Goal: Task Accomplishment & Management: Use online tool/utility

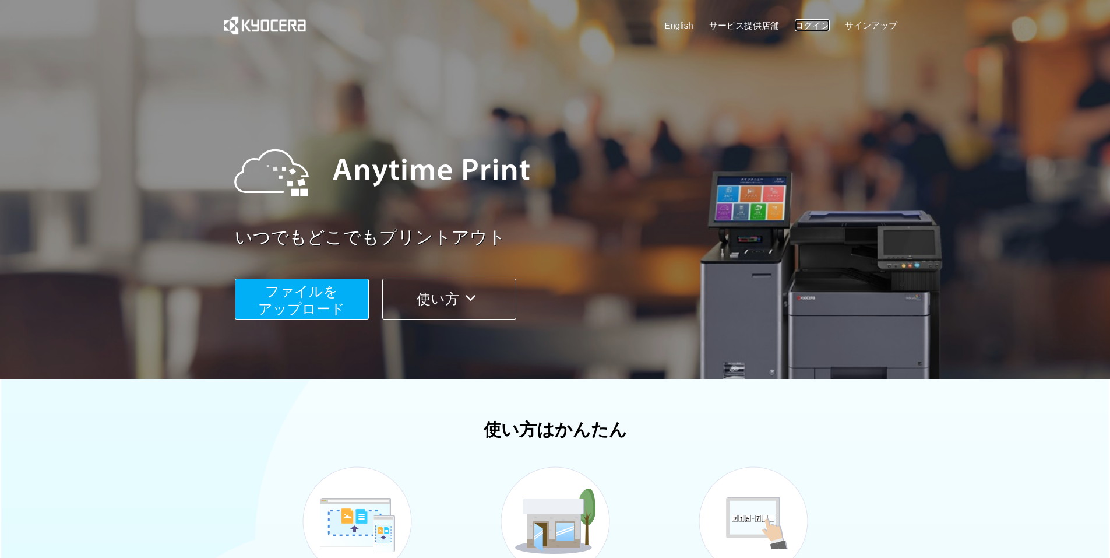
click at [813, 22] on link "ログイン" at bounding box center [812, 25] width 35 height 12
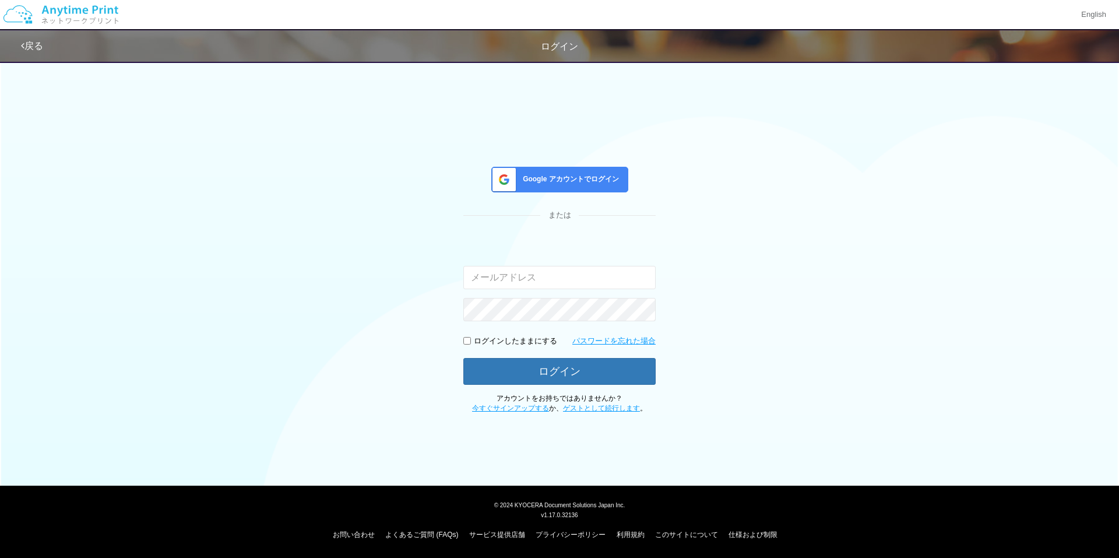
click at [410, 527] on div "お問い合わせ よくあるご質問 (FAQs) サービス提供店舗 プライバシーポリシー 利用規約 このサイトについて 仕様および制限" at bounding box center [559, 531] width 1105 height 23
click at [410, 534] on link "よくあるご質問 (FAQs)" at bounding box center [421, 534] width 73 height 8
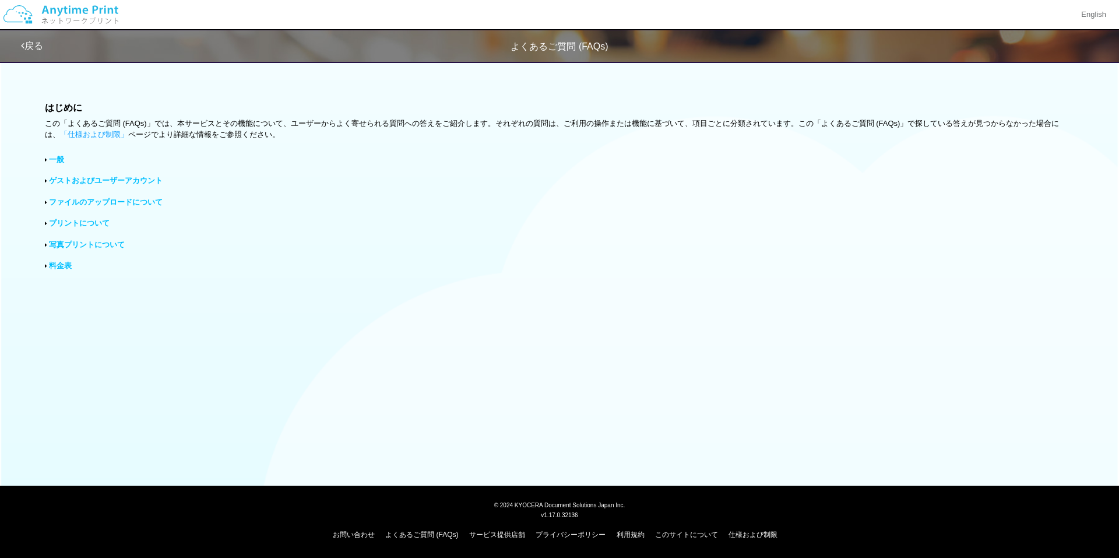
click at [63, 159] on link "一般" at bounding box center [56, 159] width 15 height 9
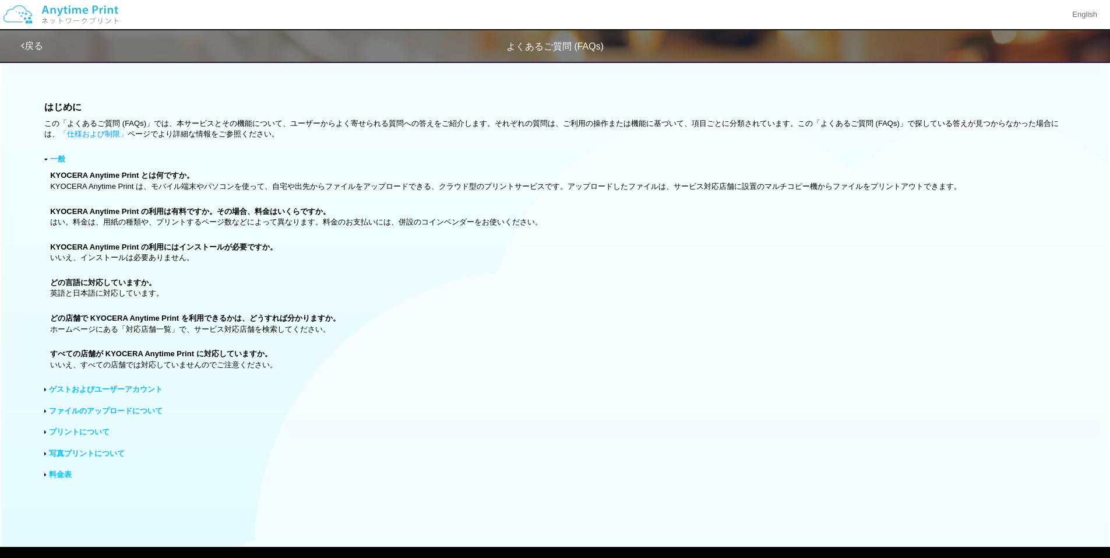
scroll to position [58, 0]
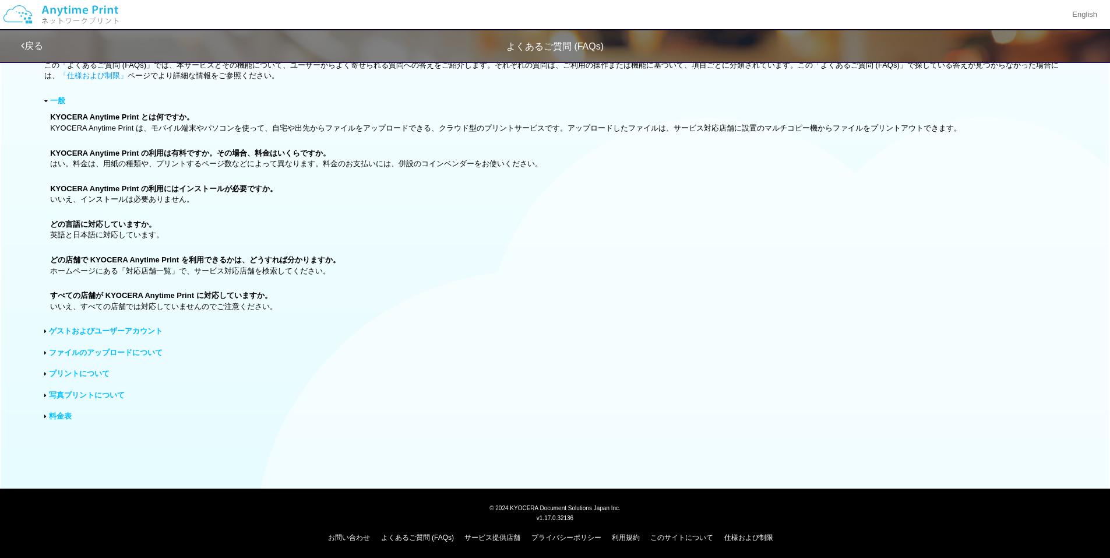
click at [79, 332] on link "ゲストおよびユーザーアカウント" at bounding box center [106, 330] width 114 height 9
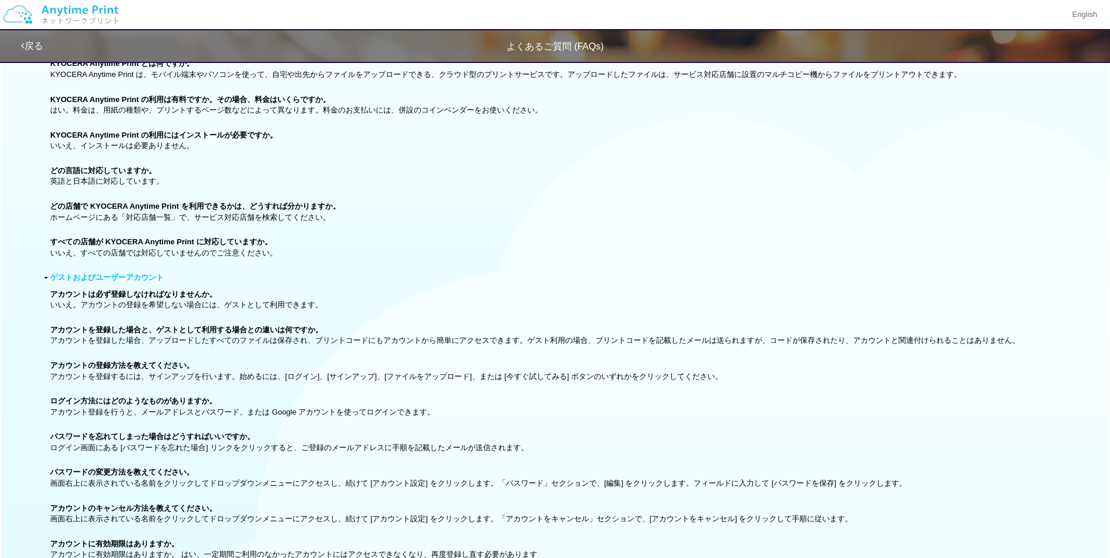
scroll to position [0, 0]
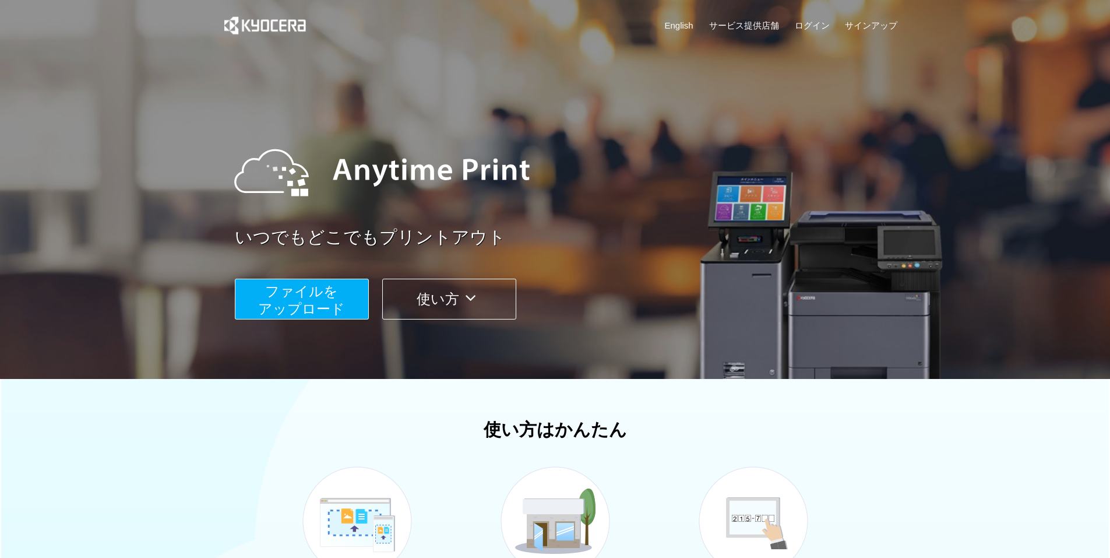
scroll to position [270, 0]
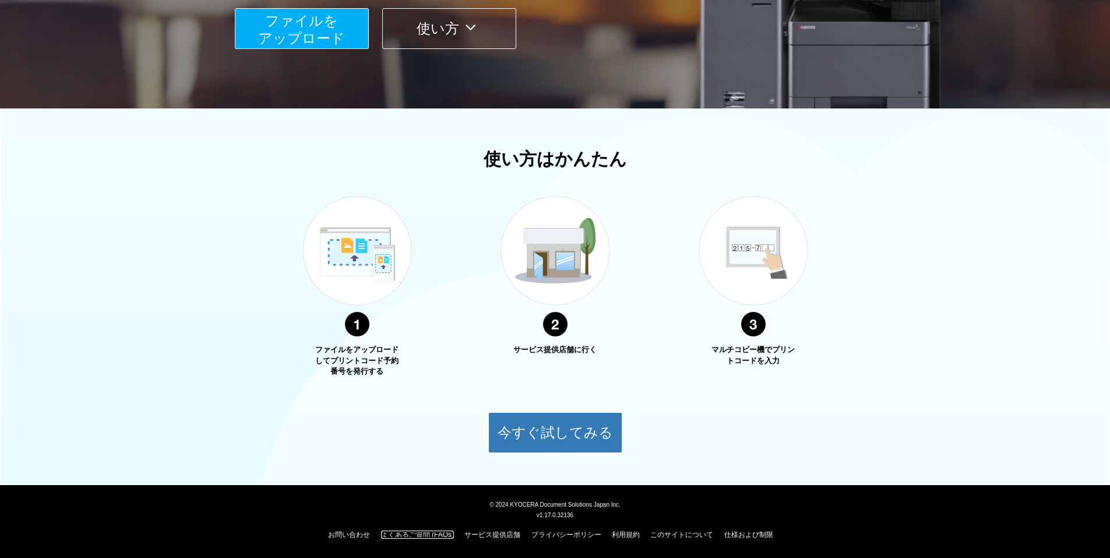
click at [431, 534] on link "よくあるご質問 (FAQs)" at bounding box center [417, 534] width 73 height 8
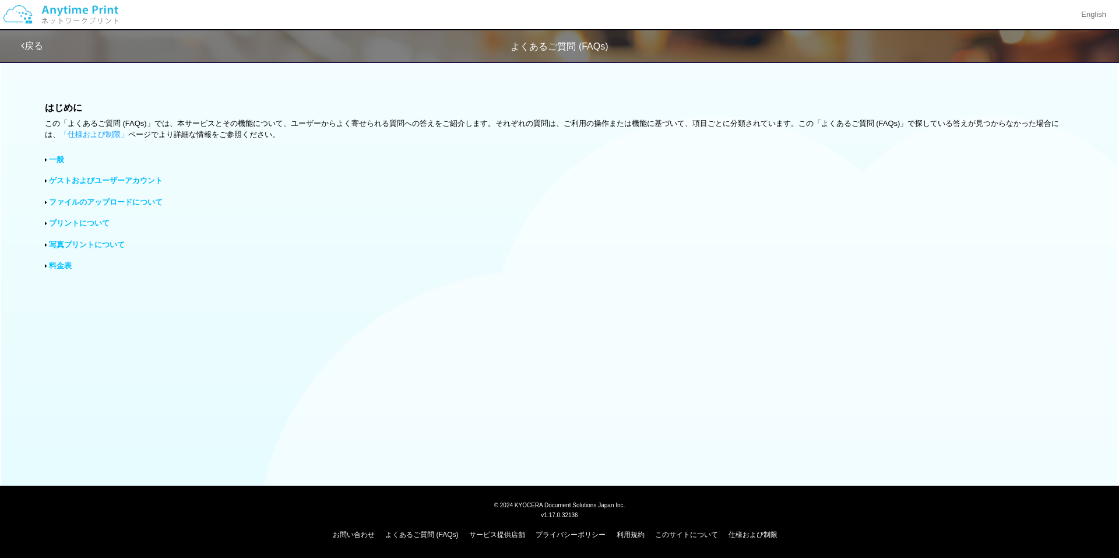
click at [132, 203] on link "ファイルのアップロードについて" at bounding box center [106, 202] width 114 height 9
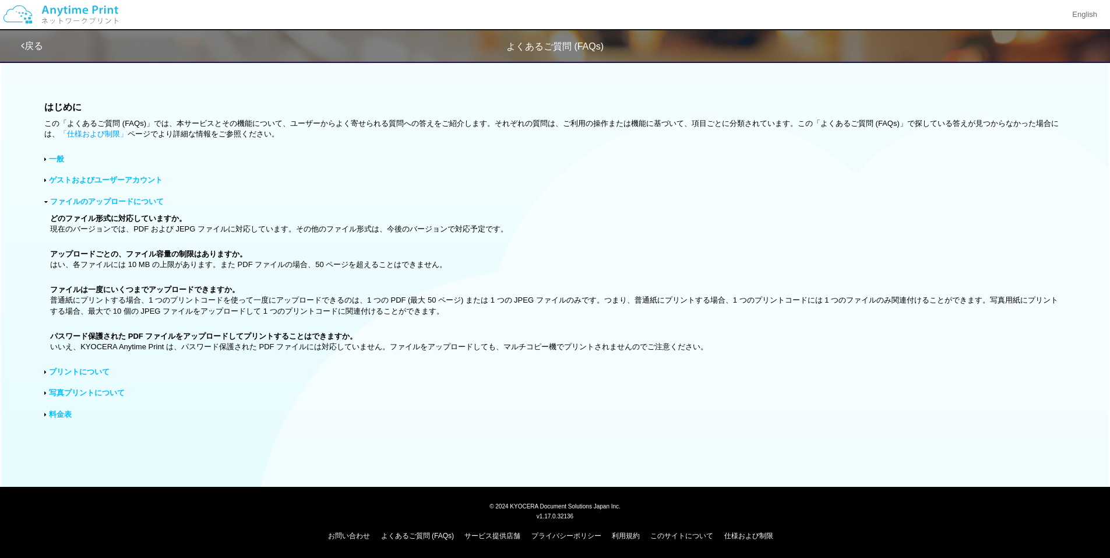
click at [76, 363] on div "はじめに この「よくあるご質問 (FAQs)」では、本サービスとその機能について、ユーザーからよく寄せられる質問への答えをご紹介します。それぞれの質問は、ご利…" at bounding box center [555, 265] width 1110 height 420
click at [78, 368] on link "プリントについて" at bounding box center [79, 371] width 61 height 9
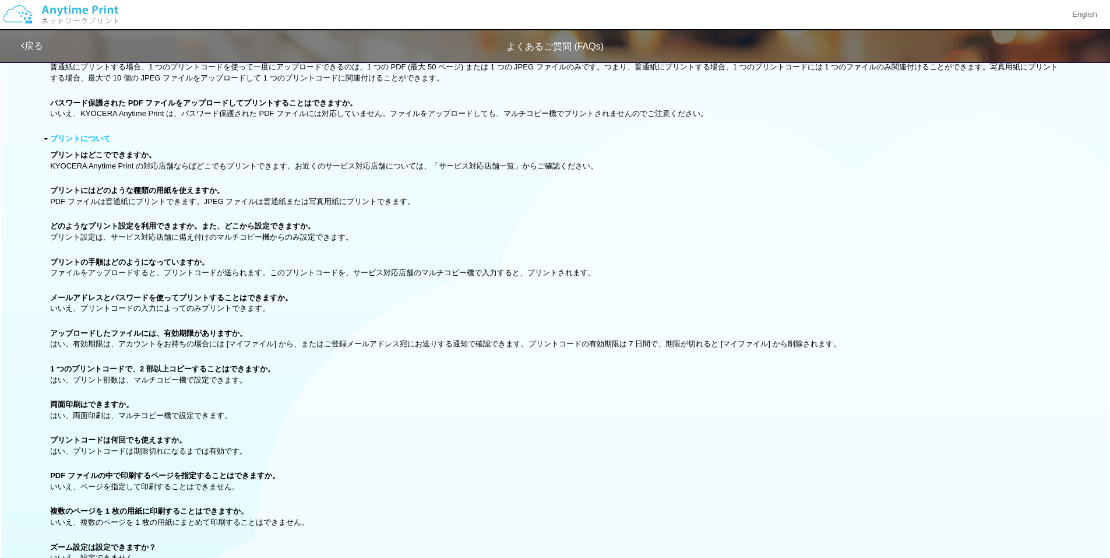
scroll to position [459, 0]
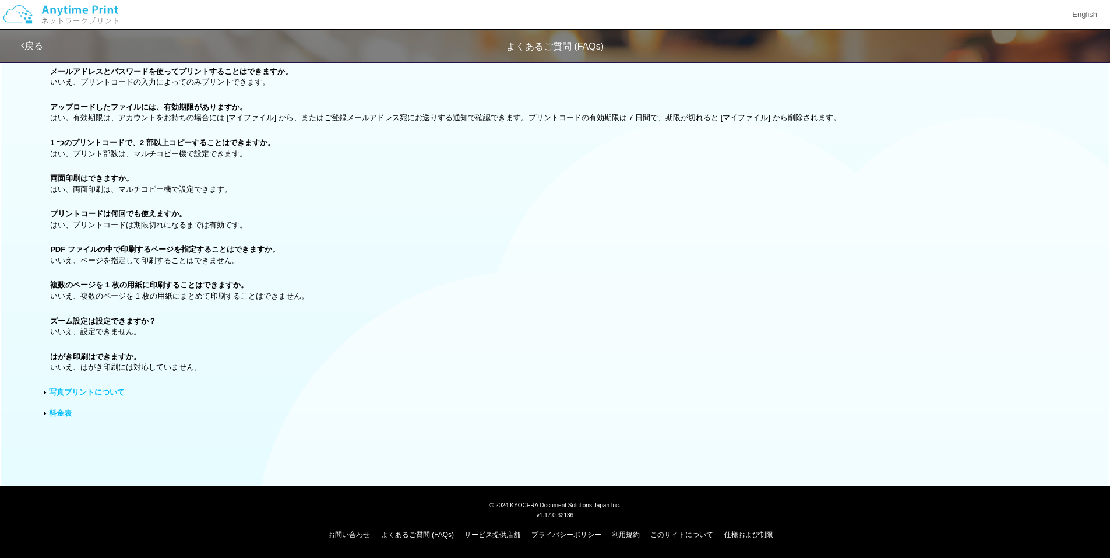
click at [104, 388] on link "写真プリントについて" at bounding box center [87, 392] width 76 height 9
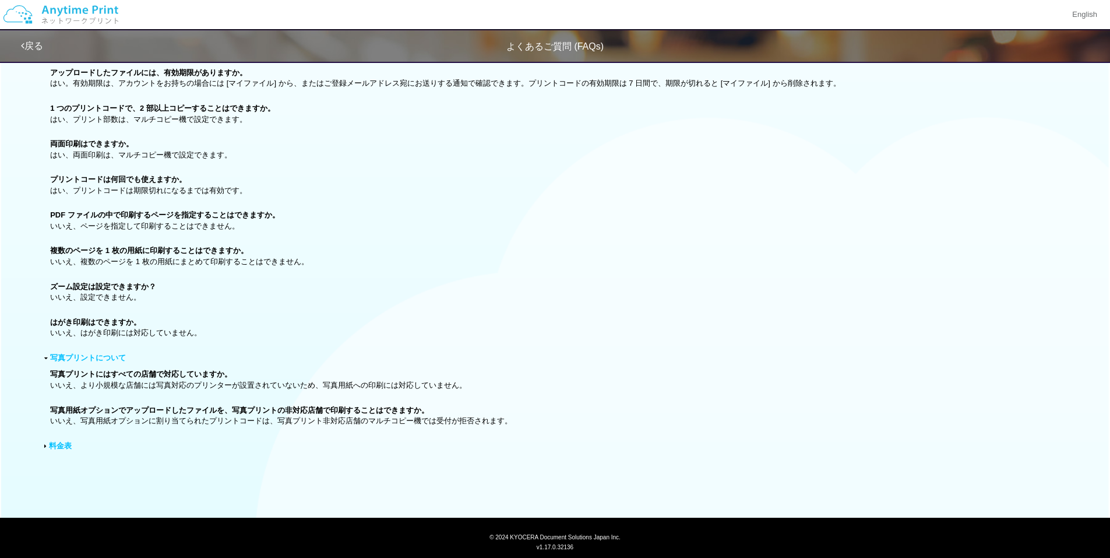
scroll to position [526, 0]
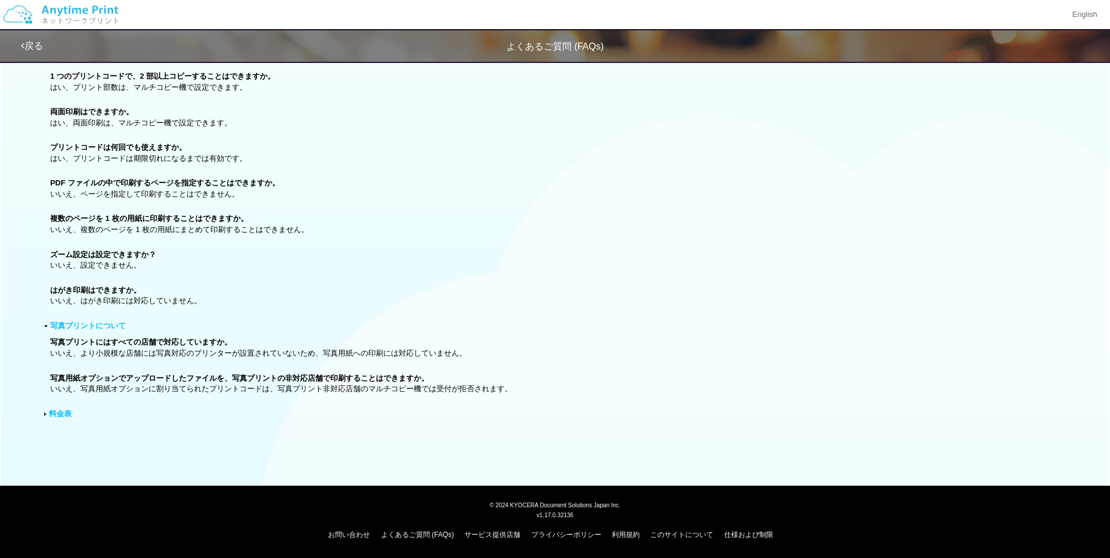
click at [62, 410] on link "料金表" at bounding box center [60, 413] width 23 height 9
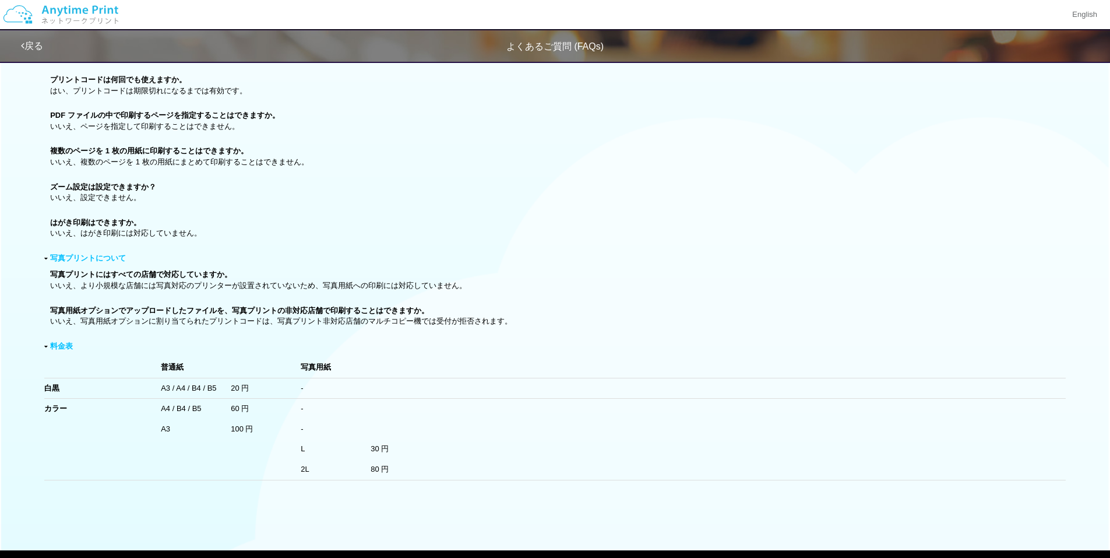
scroll to position [658, 0]
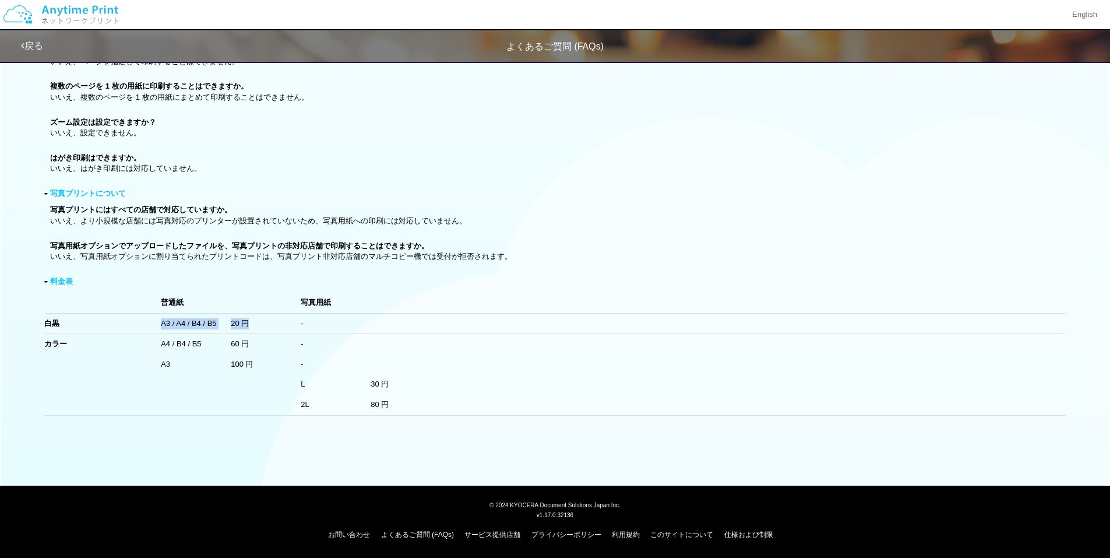
drag, startPoint x: 153, startPoint y: 326, endPoint x: 259, endPoint y: 326, distance: 105.5
click at [259, 326] on tr "白黒 A3 / A4 / B4 / B5 20 円 -" at bounding box center [555, 323] width 1022 height 21
click at [166, 340] on td "A4 / B4 / B5" at bounding box center [196, 344] width 70 height 20
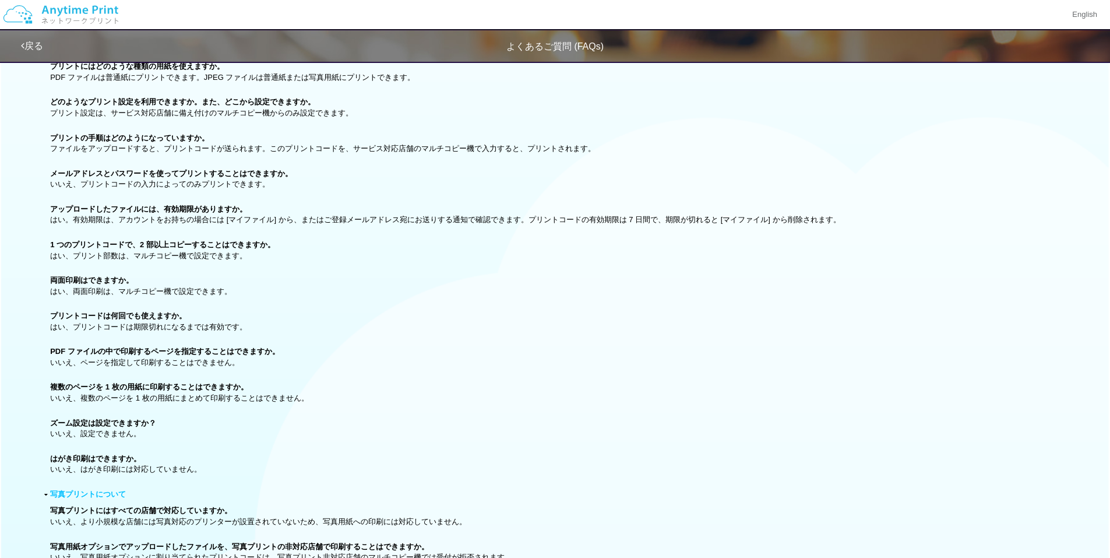
scroll to position [0, 0]
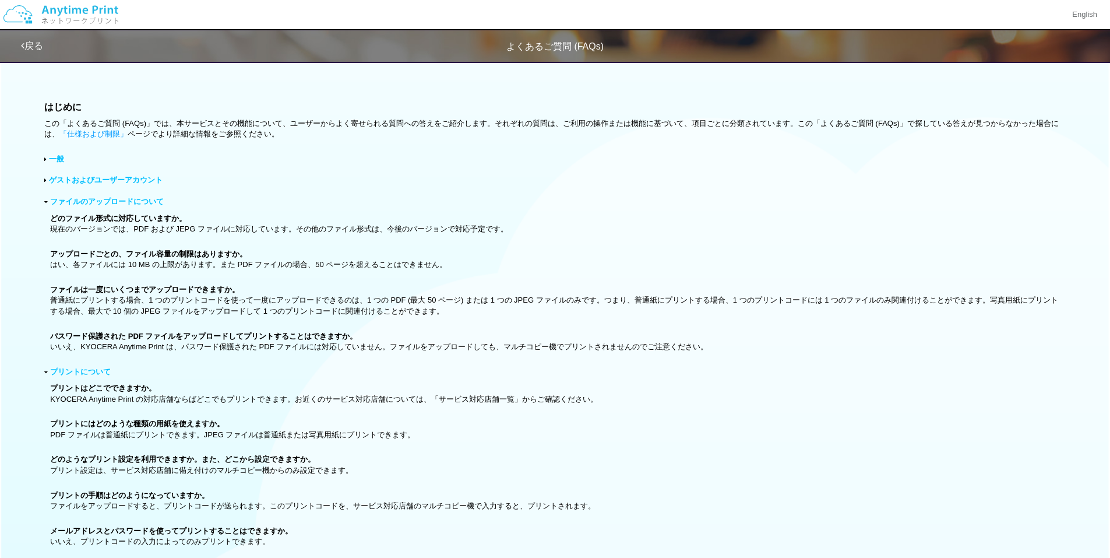
drag, startPoint x: 565, startPoint y: 270, endPoint x: 565, endPoint y: 114, distance: 156.2
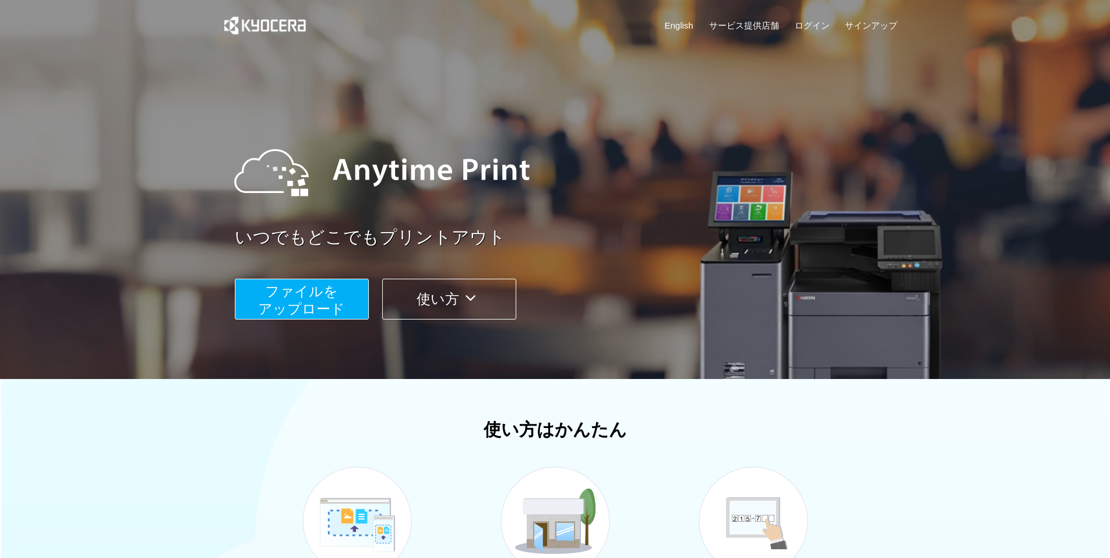
click at [319, 297] on span "ファイルを ​​アップロード" at bounding box center [301, 299] width 87 height 33
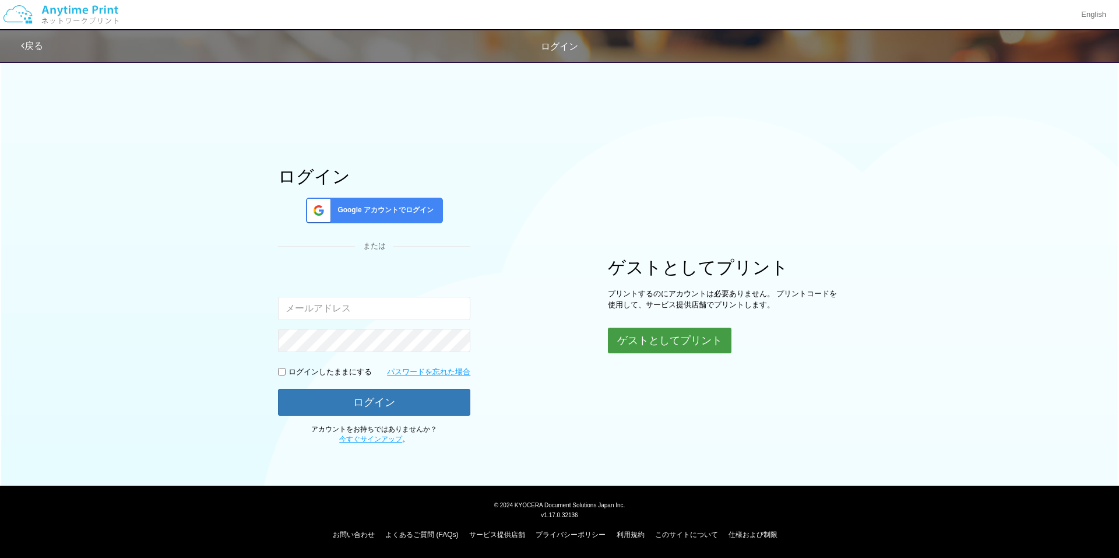
click at [670, 338] on button "ゲストとしてプリント" at bounding box center [670, 341] width 124 height 26
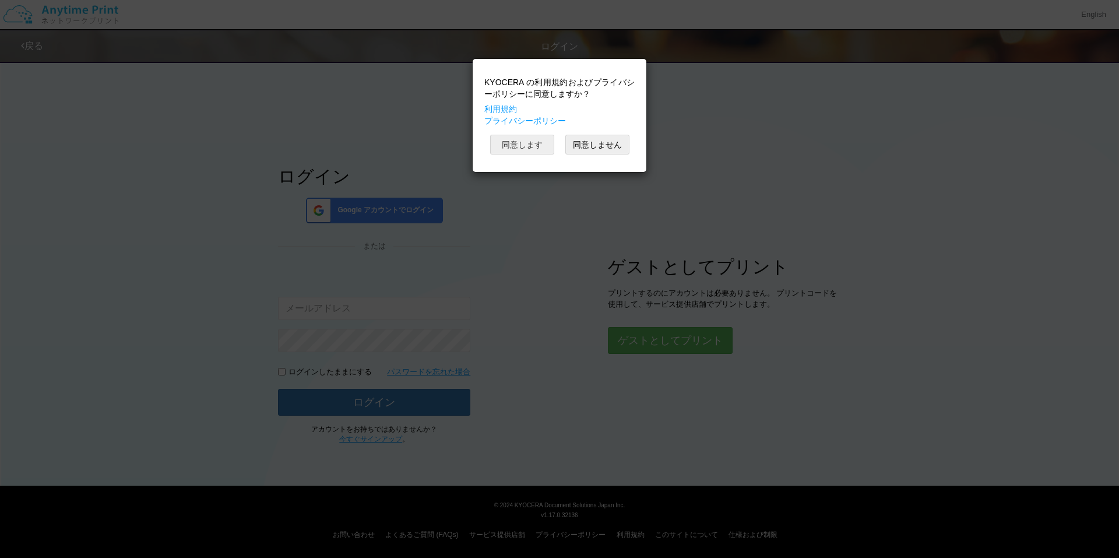
click at [529, 147] on button "同意します" at bounding box center [522, 145] width 64 height 20
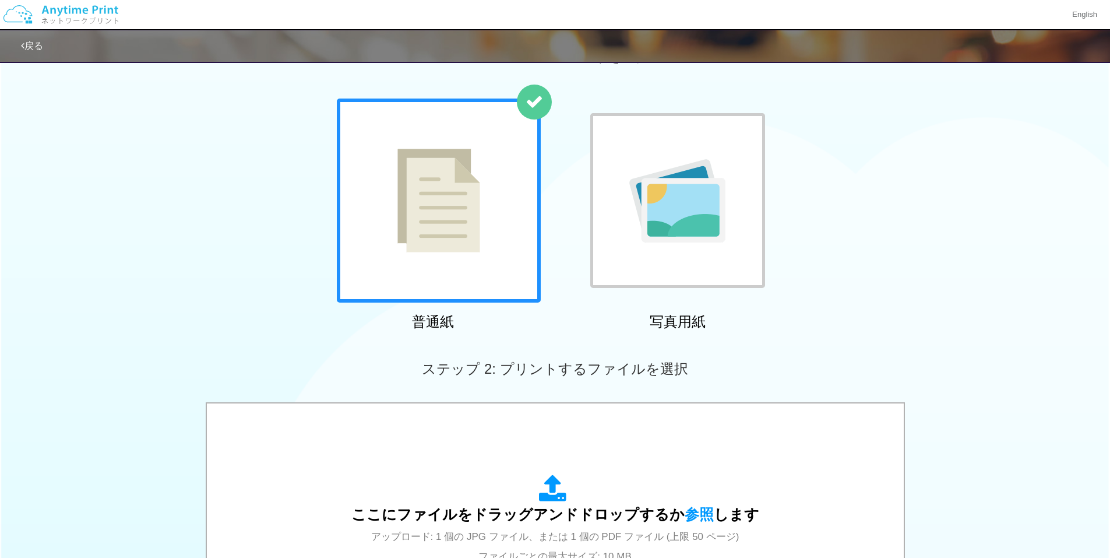
scroll to position [117, 0]
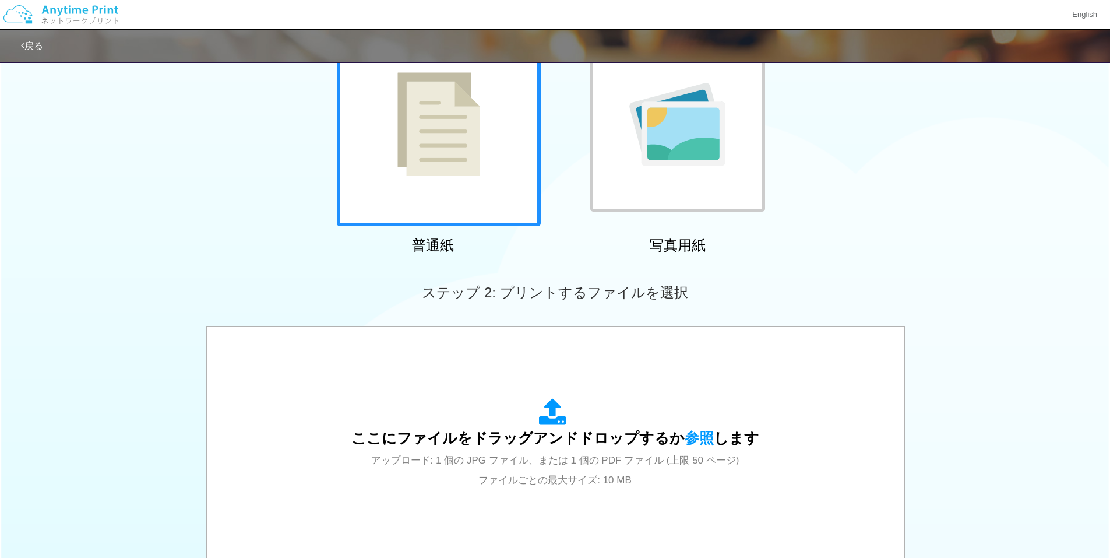
click at [445, 182] on div at bounding box center [439, 124] width 204 height 204
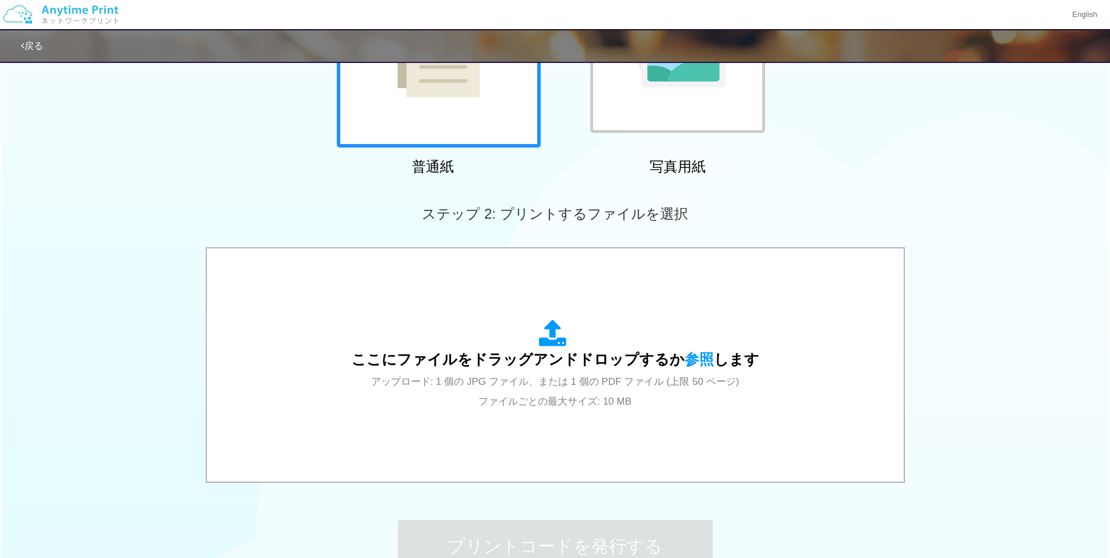
scroll to position [291, 0]
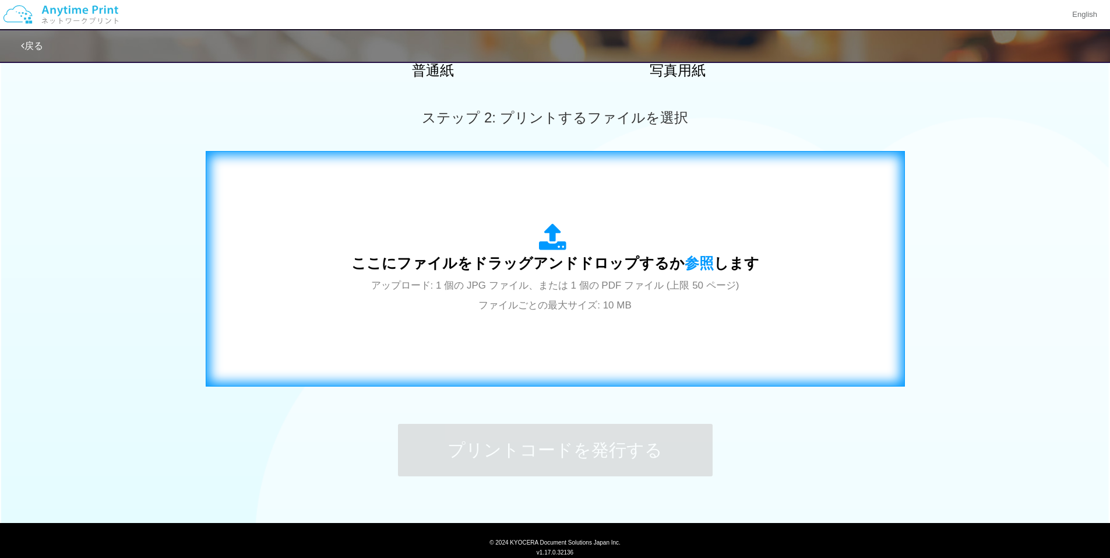
click at [485, 280] on span "アップロード: 1 個の JPG ファイル、または 1 個の PDF ファイル (上限 50 ページ) ファイルごとの最大サイズ: 10 MB" at bounding box center [555, 295] width 368 height 31
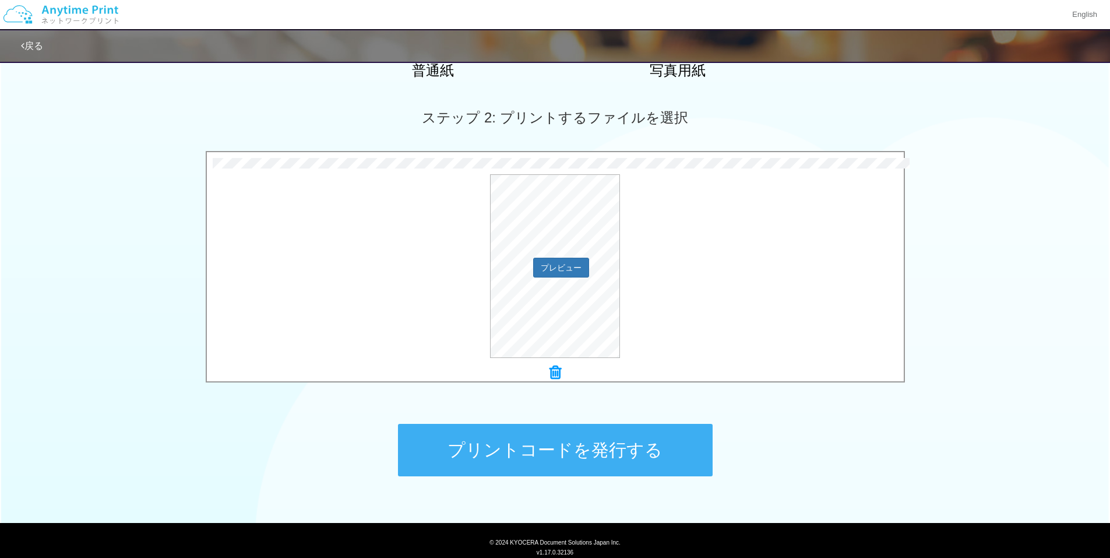
click at [701, 314] on div "プレビュー" at bounding box center [555, 266] width 697 height 184
click at [590, 447] on button "プリントコードを発行する" at bounding box center [555, 450] width 315 height 52
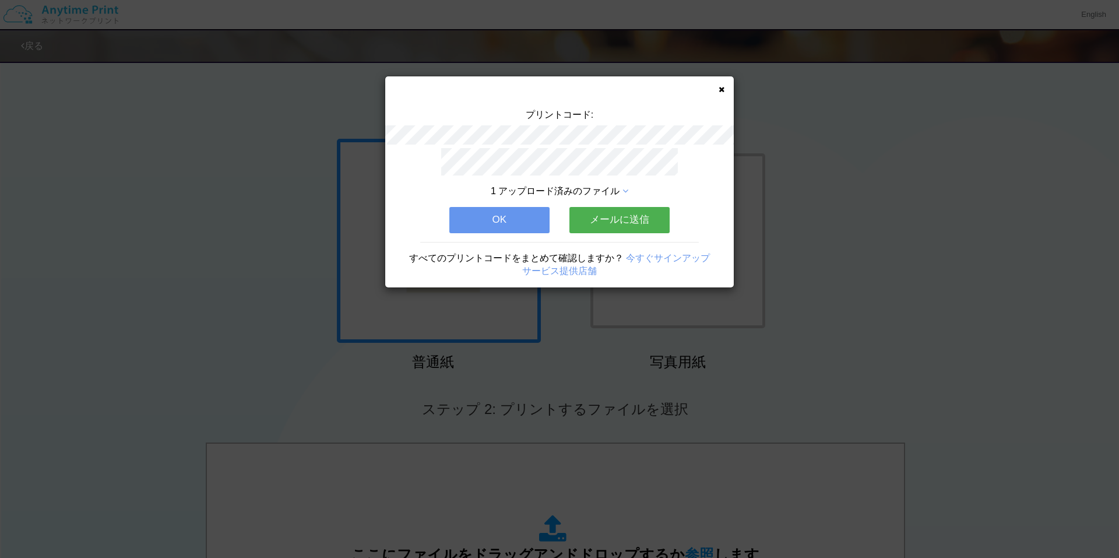
drag, startPoint x: 605, startPoint y: 211, endPoint x: 632, endPoint y: 192, distance: 33.5
click at [632, 192] on div "1 アップロード済みのファイル OK メールに送信 すべてのプリントコードをまとめて確認しますか？ 今すぐサインアップ サービス提供店舗" at bounding box center [559, 217] width 349 height 139
click at [624, 186] on icon at bounding box center [625, 190] width 6 height 9
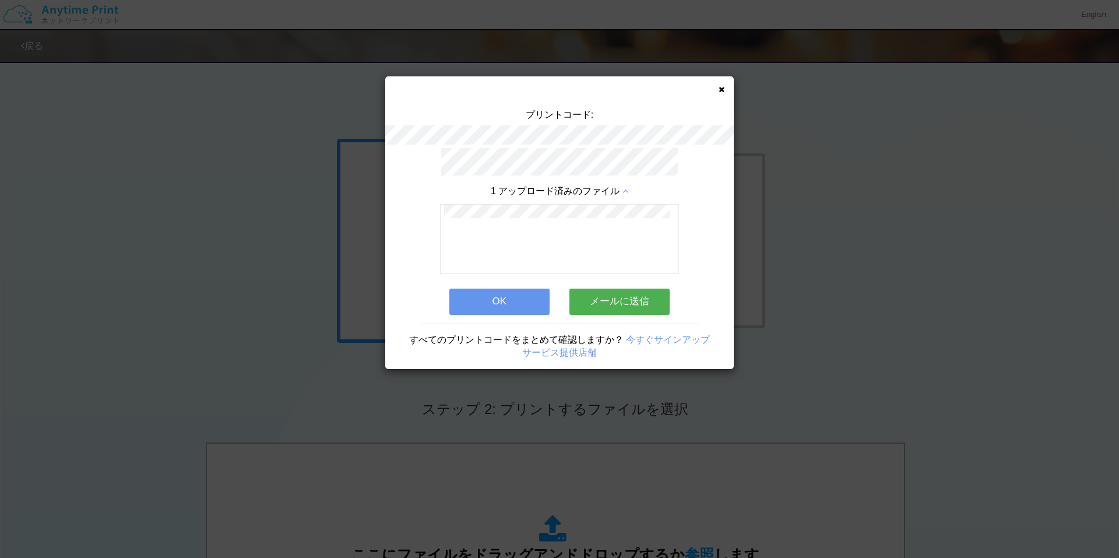
click at [619, 300] on button "メールに送信" at bounding box center [619, 301] width 100 height 26
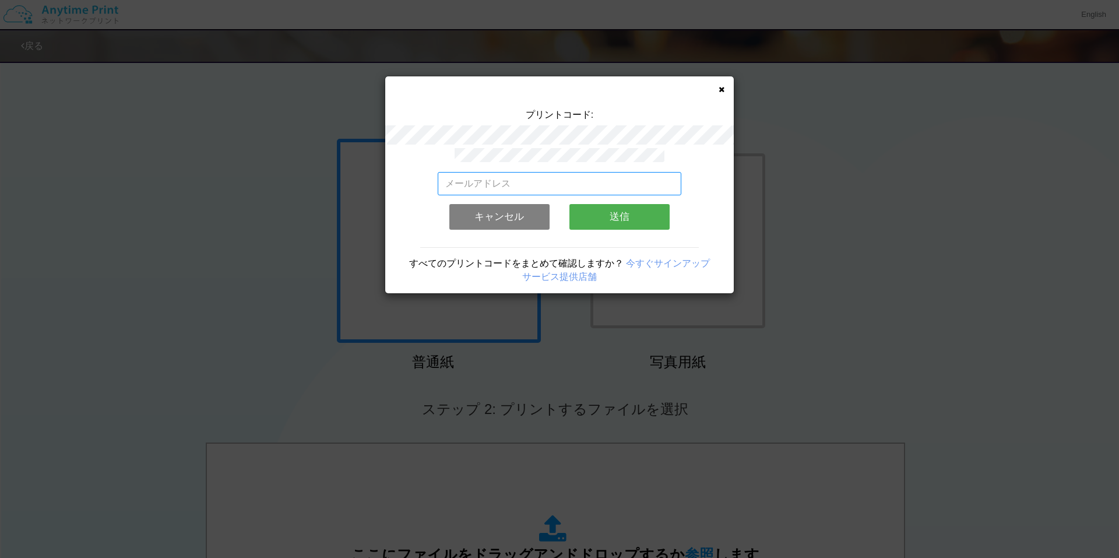
click at [576, 177] on input "email" at bounding box center [560, 183] width 244 height 23
drag, startPoint x: 647, startPoint y: 215, endPoint x: 645, endPoint y: 174, distance: 41.4
click at [645, 174] on div "[EMAIL_ADDRESS][DOMAIN_NAME] 有効なメールアドレスを入力してください。 このメールアドレスは、すでに別のアカウントと関連付けられて…" at bounding box center [560, 205] width 244 height 66
click at [638, 175] on input "[EMAIL_ADDRESS][DOMAIN_NAME]" at bounding box center [560, 183] width 244 height 23
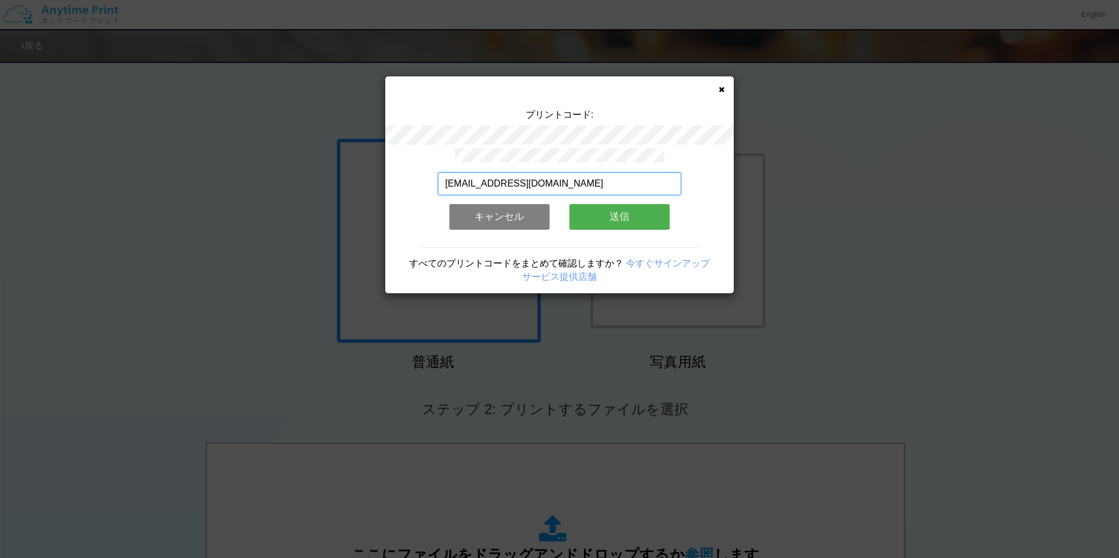
click at [638, 175] on input "[EMAIL_ADDRESS][DOMAIN_NAME]" at bounding box center [560, 183] width 244 height 23
type input "w"
type input "[EMAIL_ADDRESS][DOMAIN_NAME]"
click at [604, 207] on button "送信" at bounding box center [619, 217] width 100 height 26
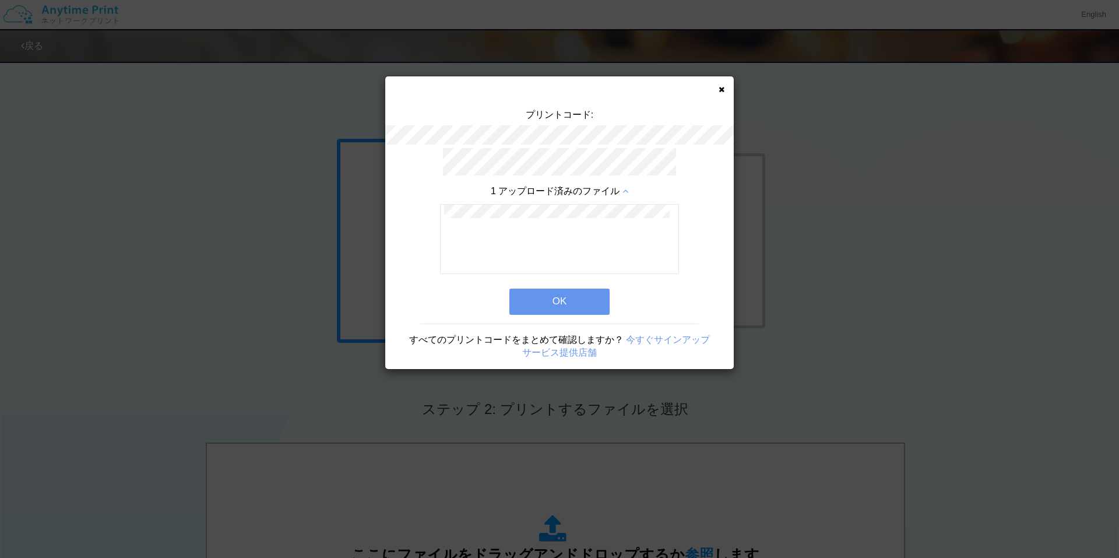
click at [551, 300] on button "OK" at bounding box center [559, 301] width 100 height 26
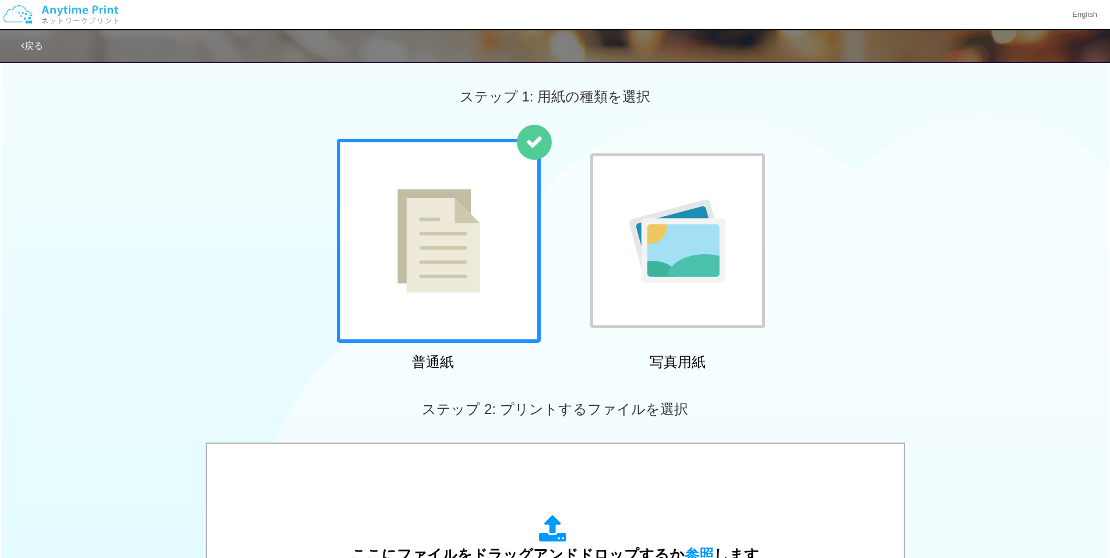
click at [1003, 202] on div "普通紙 写真用紙" at bounding box center [555, 257] width 1110 height 237
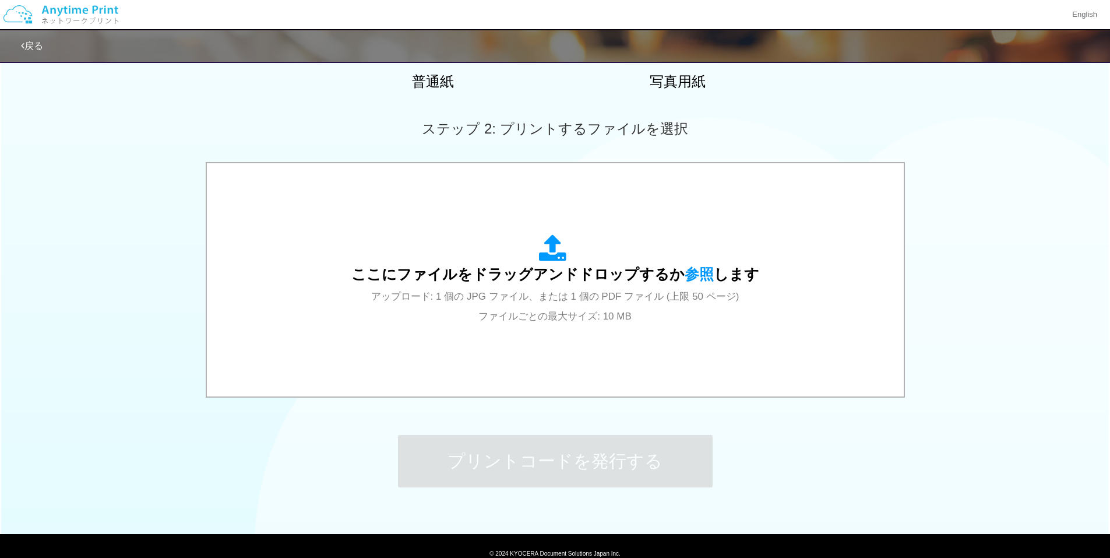
scroll to position [329, 0]
